Goal: Transaction & Acquisition: Purchase product/service

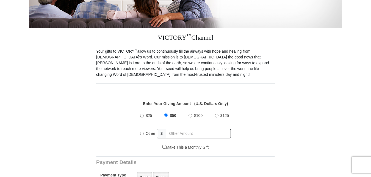
scroll to position [165, 0]
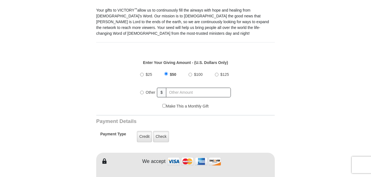
click at [142, 91] on input "Other" at bounding box center [142, 93] width 4 height 4
radio input "true"
click at [170, 87] on input "text" at bounding box center [199, 92] width 64 height 10
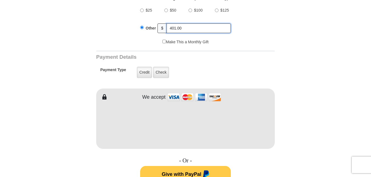
scroll to position [275, 0]
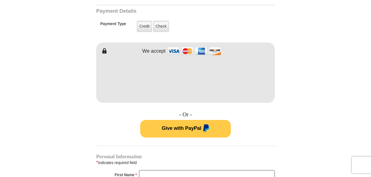
type input "401.00"
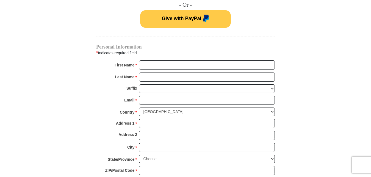
scroll to position [385, 0]
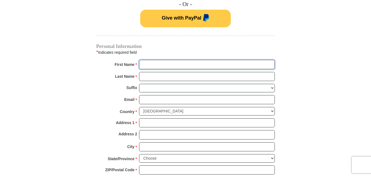
click at [152, 60] on input "First Name *" at bounding box center [207, 64] width 136 height 9
type input "Michael"
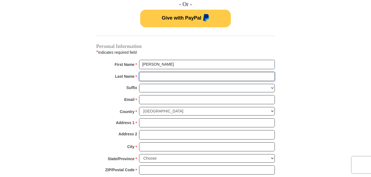
type input "Pryor"
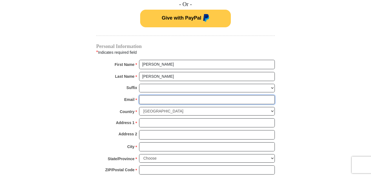
type input "quantum_b6@yahoo.com"
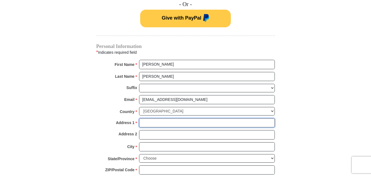
type input "914 Acosta Plaza"
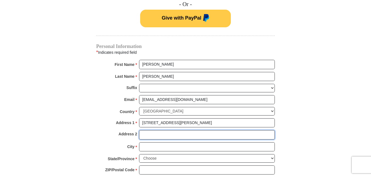
type input "Unit 38"
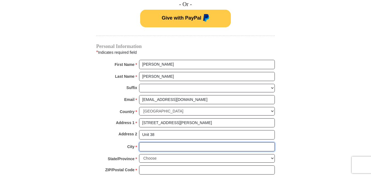
type input "Salinas"
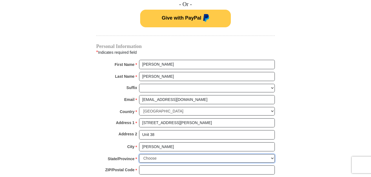
select select "CA"
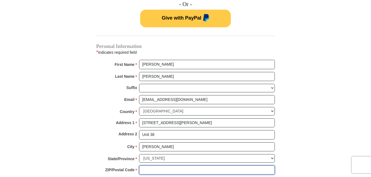
type input "93905"
type input "8319985098"
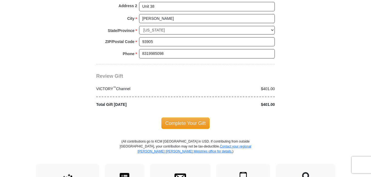
scroll to position [523, 0]
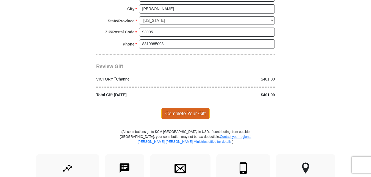
click at [185, 108] on span "Complete Your Gift" at bounding box center [185, 114] width 49 height 12
